Goal: Information Seeking & Learning: Learn about a topic

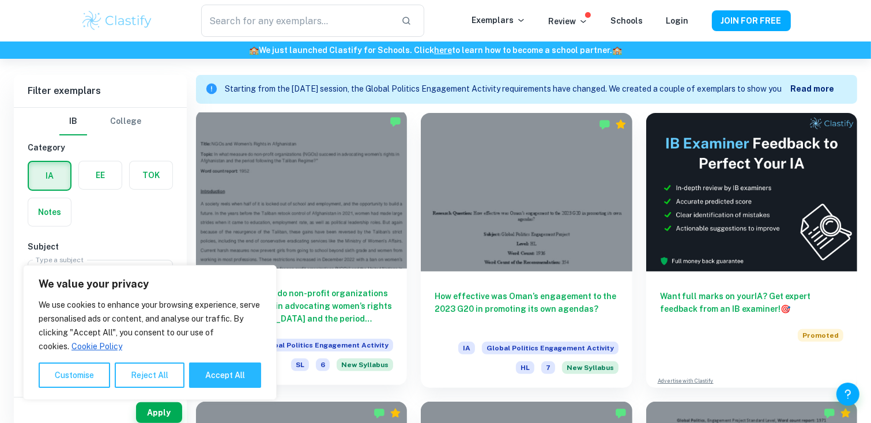
scroll to position [371, 0]
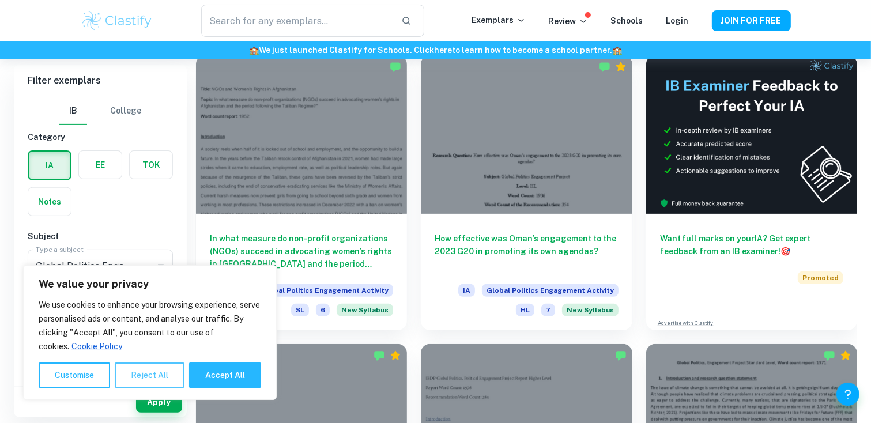
click at [163, 373] on button "Reject All" at bounding box center [150, 375] width 70 height 25
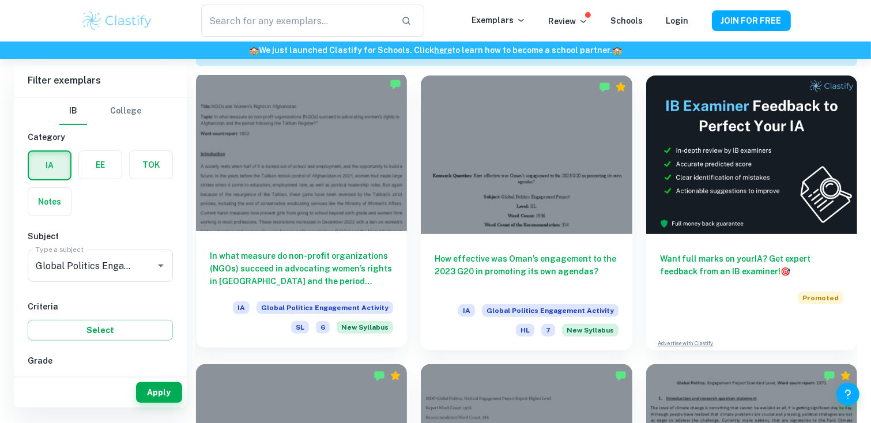
scroll to position [314, 0]
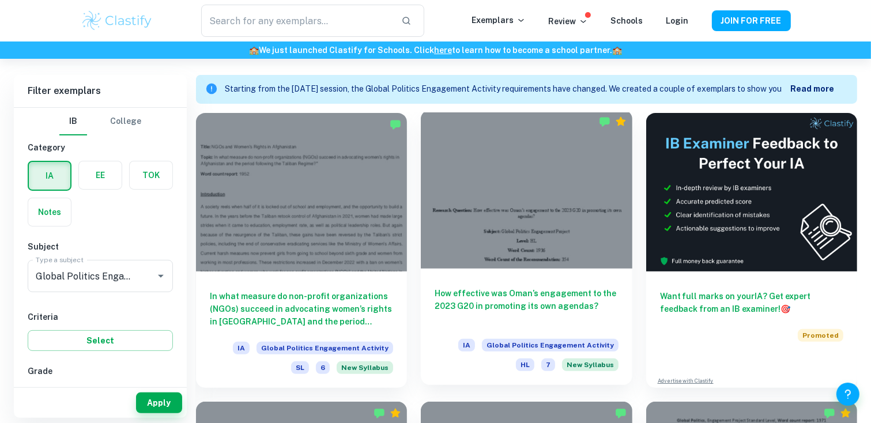
click at [549, 365] on span "7" at bounding box center [548, 365] width 14 height 13
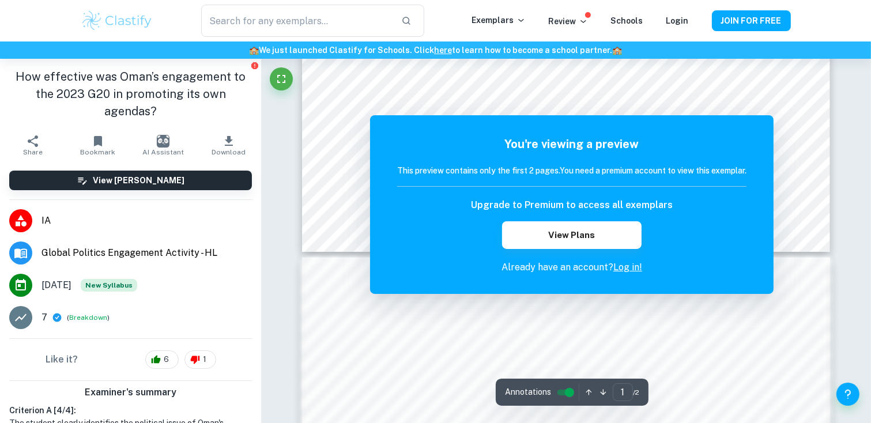
scroll to position [692, 0]
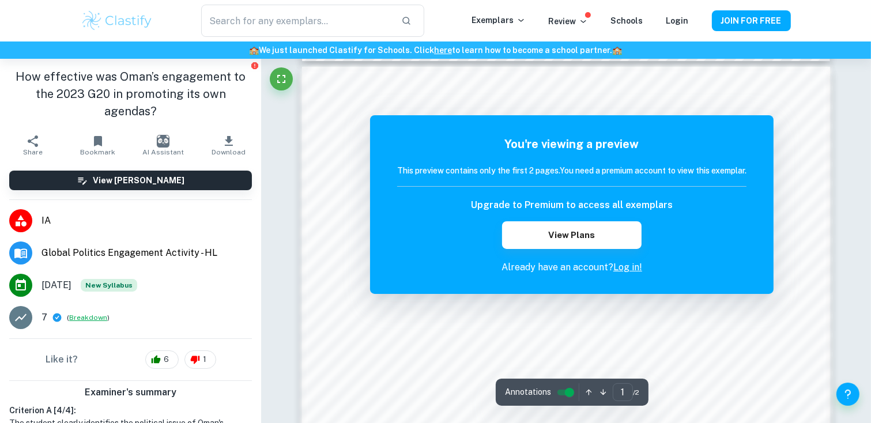
click at [89, 316] on button "Breakdown" at bounding box center [88, 317] width 38 height 10
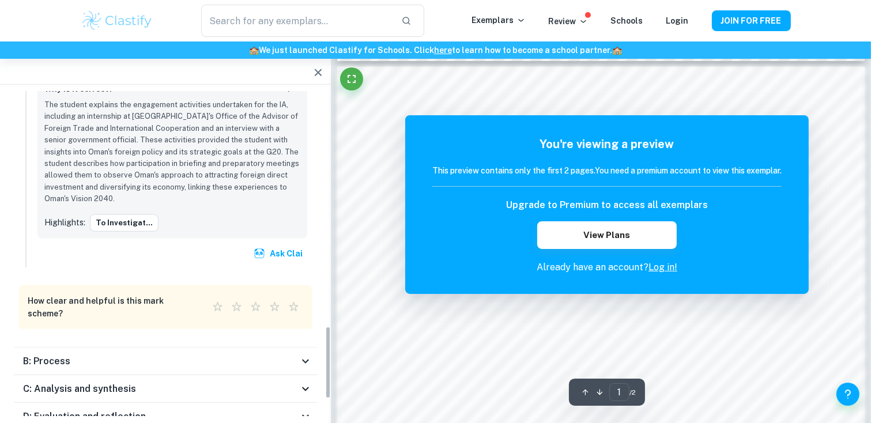
scroll to position [1095, 0]
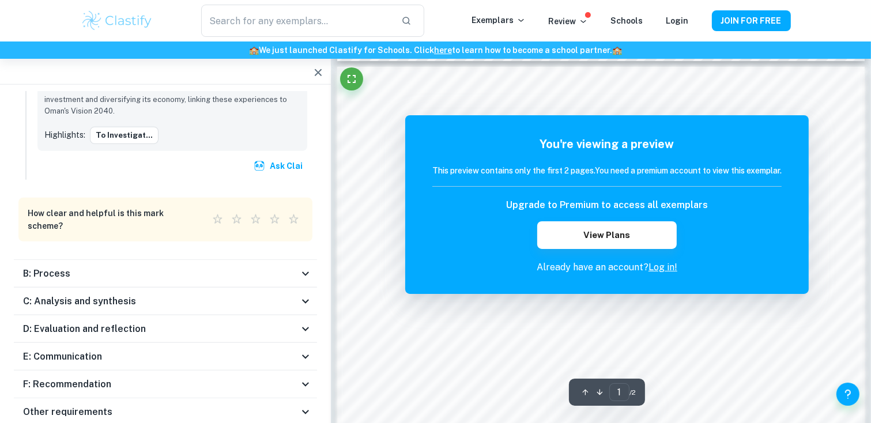
click at [180, 267] on div "B: Process" at bounding box center [161, 274] width 276 height 14
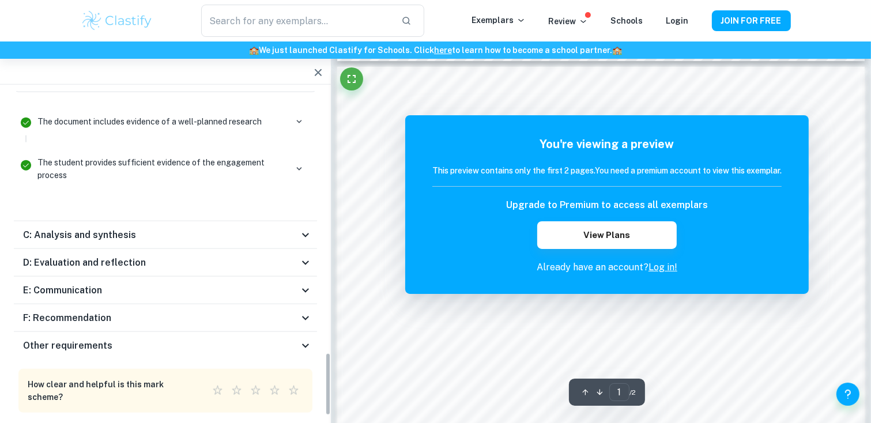
scroll to position [1349, 0]
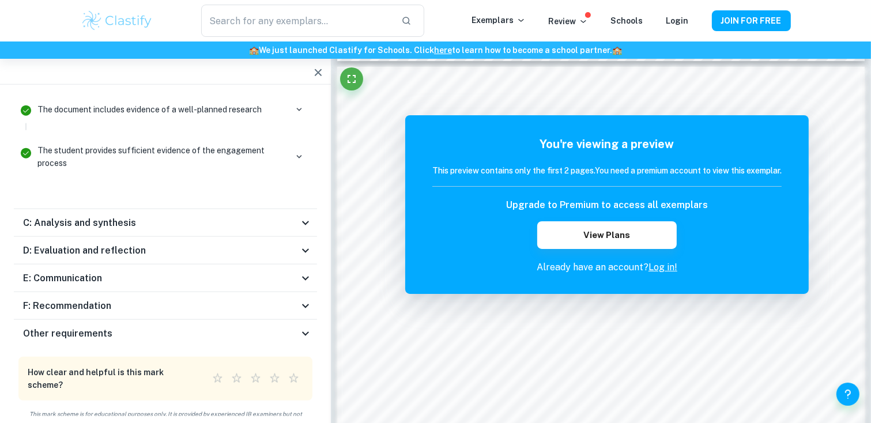
click at [138, 248] on div "D: Evaluation and reflection" at bounding box center [165, 251] width 303 height 28
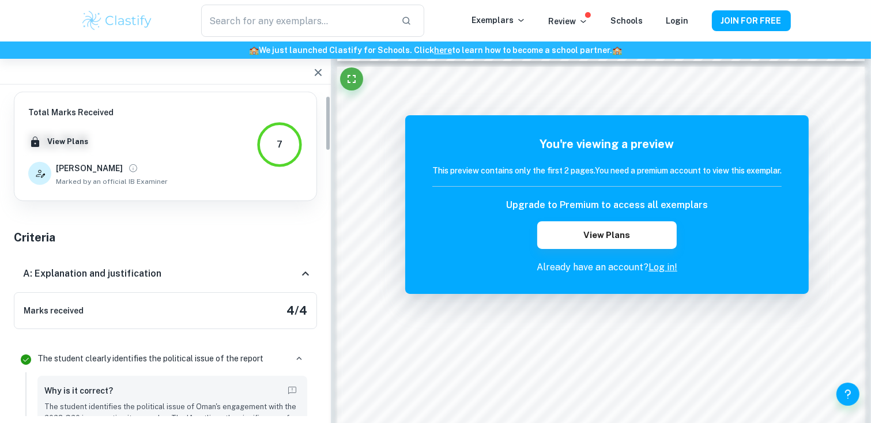
scroll to position [0, 0]
click at [320, 72] on icon "button" at bounding box center [318, 73] width 14 height 14
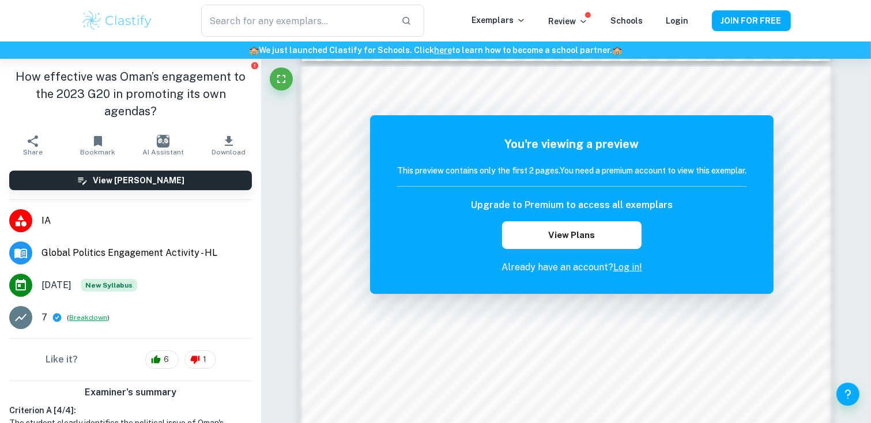
click at [74, 316] on button "Breakdown" at bounding box center [88, 317] width 38 height 10
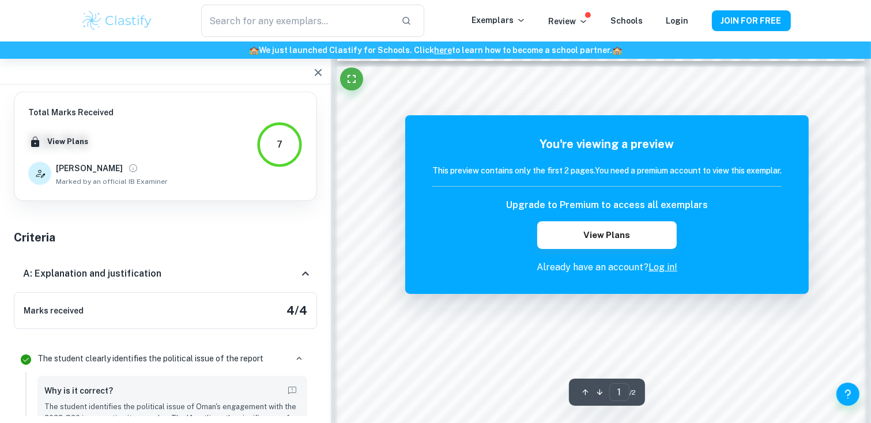
click at [322, 74] on icon "button" at bounding box center [318, 73] width 14 height 14
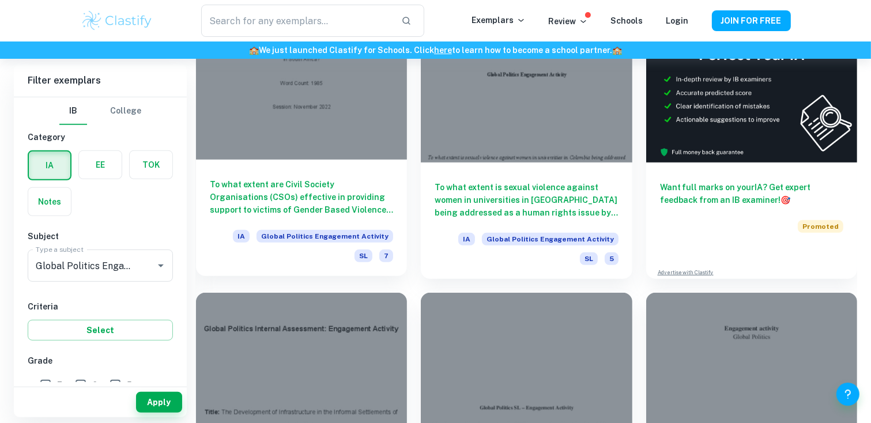
scroll to position [4983, 0]
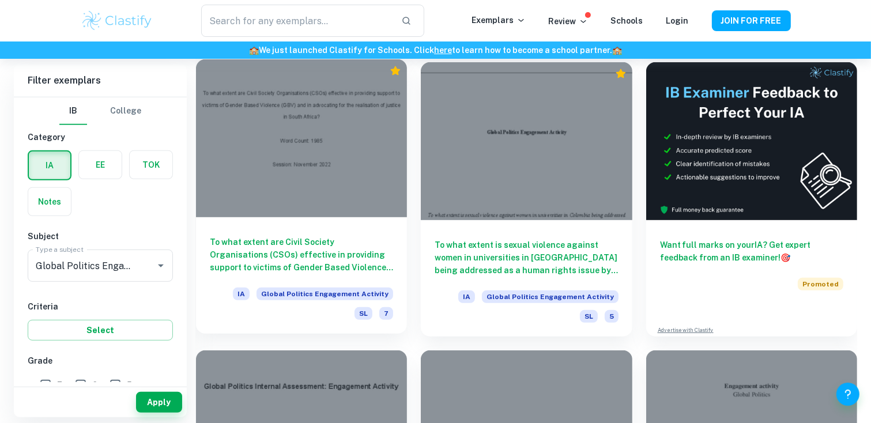
drag, startPoint x: 236, startPoint y: 201, endPoint x: 221, endPoint y: 248, distance: 49.0
click at [221, 248] on h6 "To what extent are Civil Society Organisations (CSOs) effective in providing su…" at bounding box center [301, 255] width 183 height 38
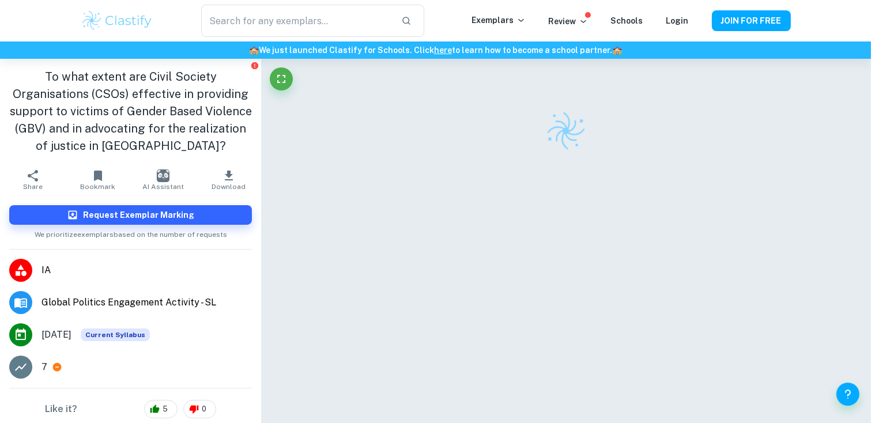
scroll to position [33, 0]
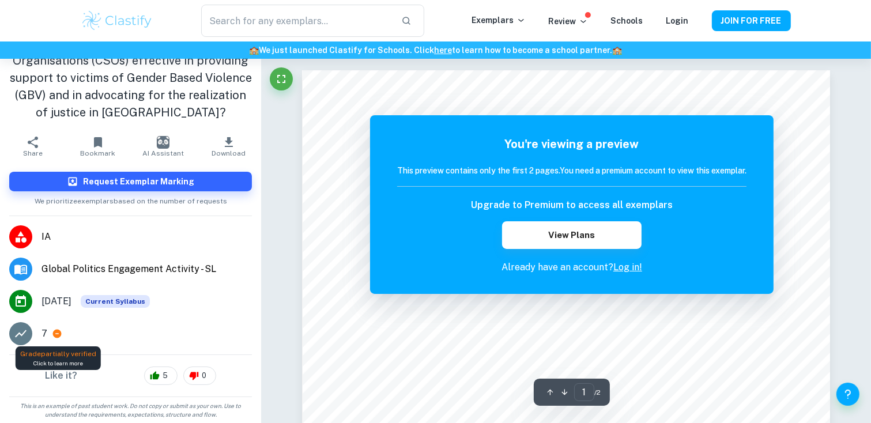
click at [59, 334] on icon at bounding box center [57, 334] width 9 height 9
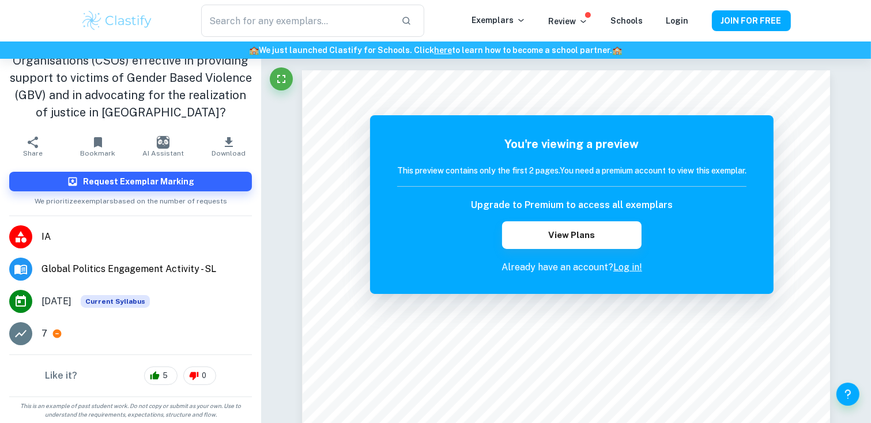
click at [36, 328] on li "7" at bounding box center [130, 334] width 261 height 32
click at [44, 329] on p "7" at bounding box center [45, 334] width 6 height 14
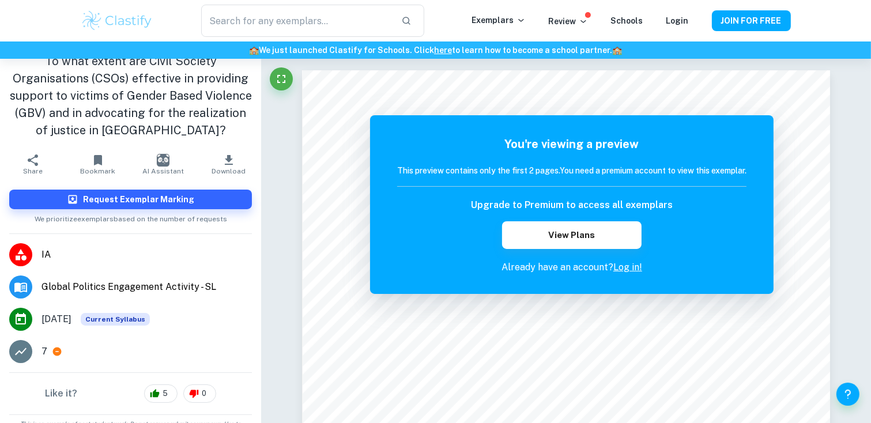
scroll to position [0, 0]
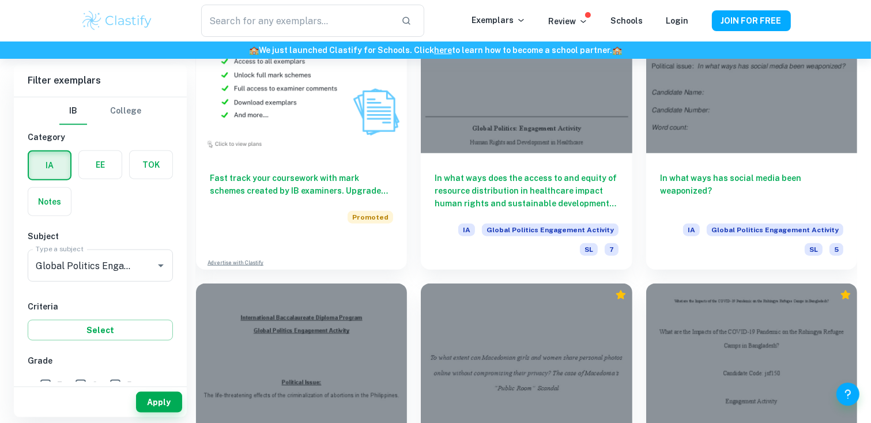
scroll to position [5866, 0]
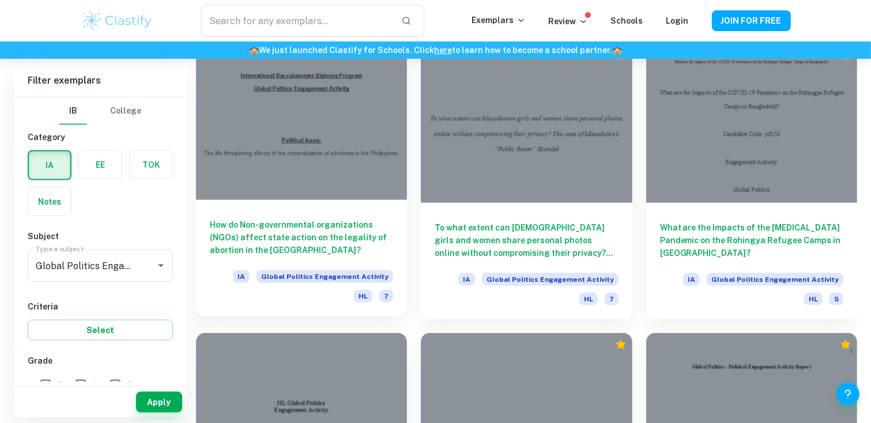
click at [353, 240] on h6 "How do Non-governmental organizations (NGOs) affect state action on the legalit…" at bounding box center [301, 237] width 183 height 38
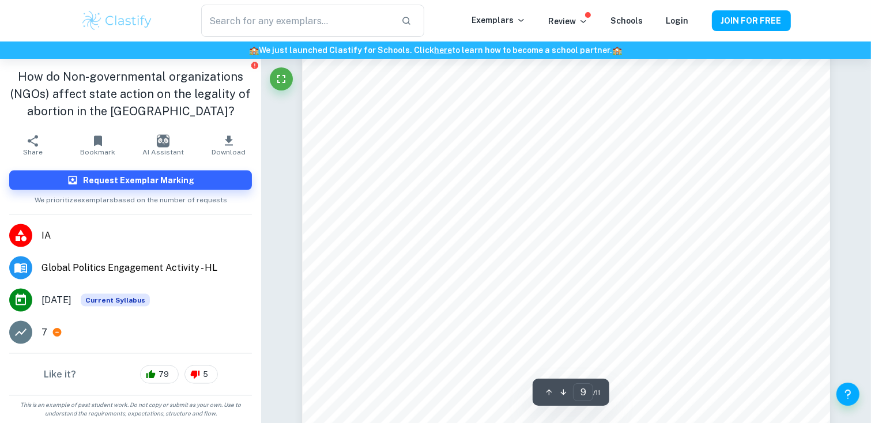
scroll to position [6168, 0]
type input "10"
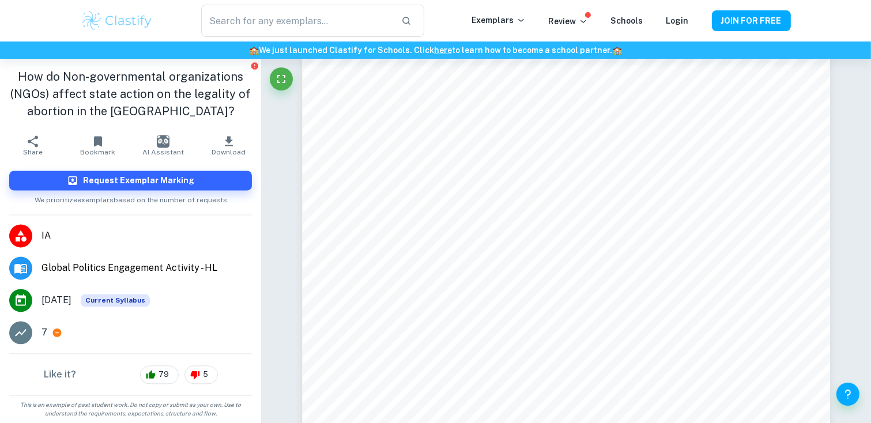
click at [49, 335] on div "7" at bounding box center [147, 333] width 210 height 14
click at [56, 333] on icon at bounding box center [57, 333] width 9 height 9
click at [41, 329] on li "7" at bounding box center [130, 332] width 261 height 32
click at [55, 262] on span "Global Politics Engagement Activity - HL" at bounding box center [147, 268] width 210 height 14
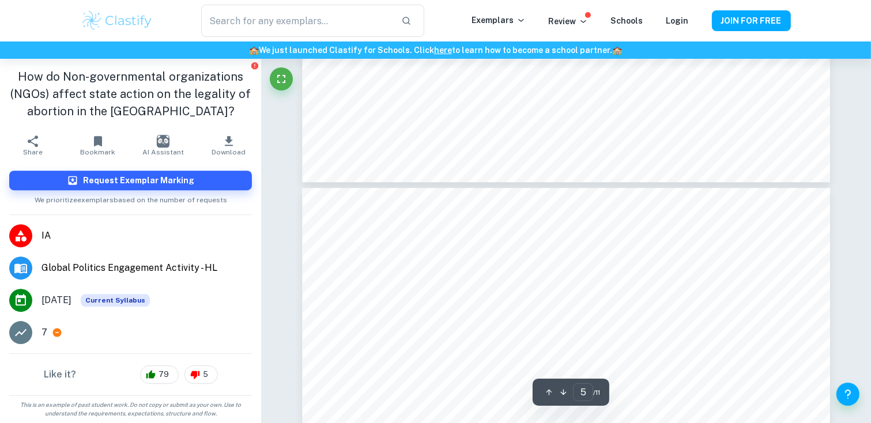
type input "6"
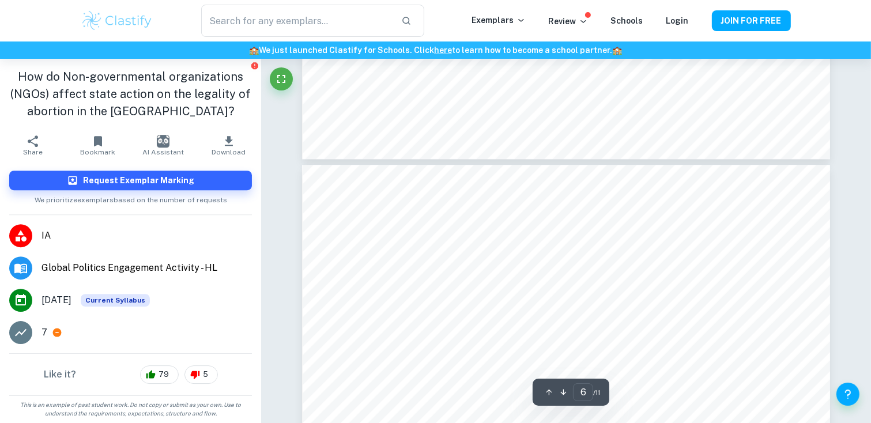
scroll to position [3517, 0]
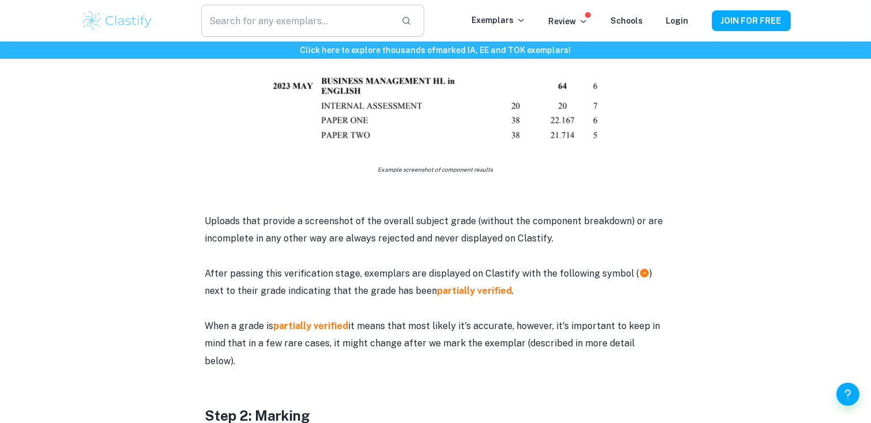
scroll to position [749, 0]
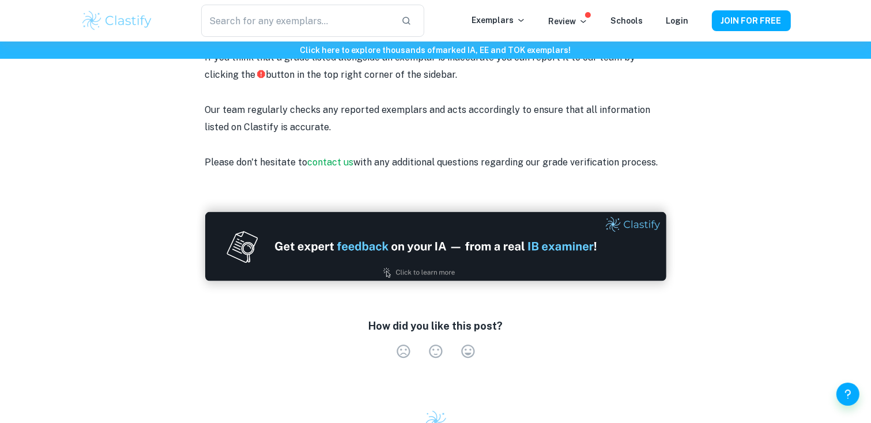
scroll to position [1498, 0]
